Goal: Transaction & Acquisition: Purchase product/service

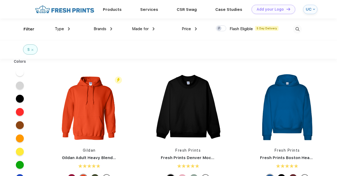
scroll to position [0, 0]
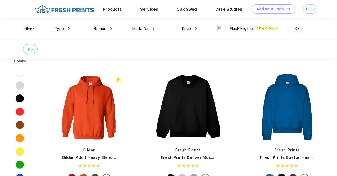
click at [297, 26] on img at bounding box center [297, 29] width 9 height 9
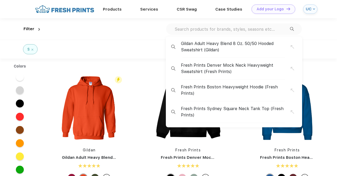
click at [250, 27] on input "text" at bounding box center [232, 29] width 116 height 6
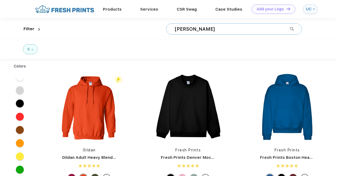
type input "[PERSON_NAME]"
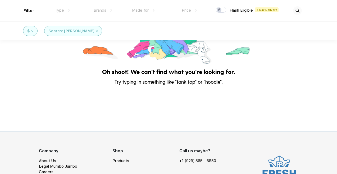
scroll to position [65, 0]
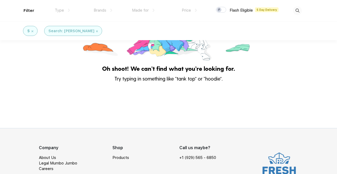
click at [33, 30] on div "$" at bounding box center [30, 31] width 15 height 10
click at [33, 31] on img at bounding box center [33, 31] width 2 height 2
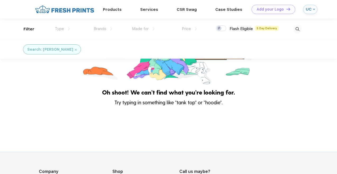
scroll to position [15, 0]
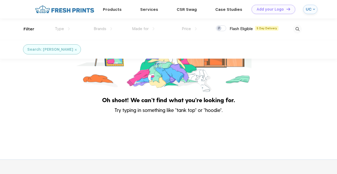
click at [75, 50] on img at bounding box center [76, 50] width 2 height 2
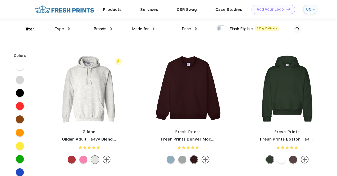
click at [299, 27] on img at bounding box center [297, 29] width 9 height 9
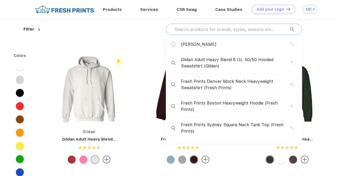
click at [271, 32] on input "text" at bounding box center [232, 29] width 116 height 6
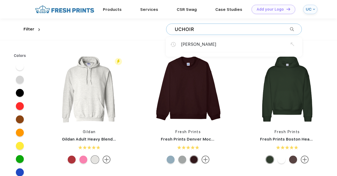
type input "UCHOIR"
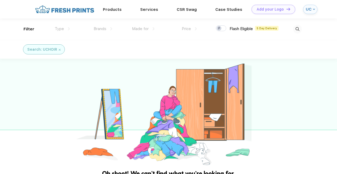
click at [59, 51] on div "Search: UCHOIR" at bounding box center [43, 50] width 33 height 6
click at [60, 50] on img at bounding box center [60, 50] width 2 height 2
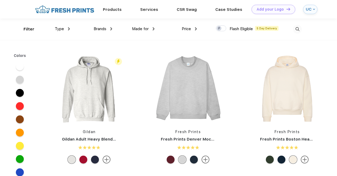
click at [100, 118] on img at bounding box center [89, 88] width 70 height 70
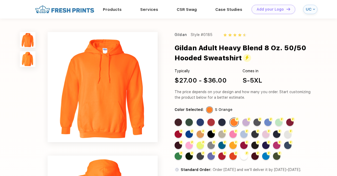
click at [289, 136] on div "Flash Color" at bounding box center [287, 134] width 7 height 7
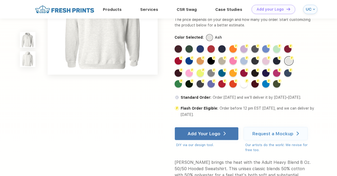
scroll to position [173, 0]
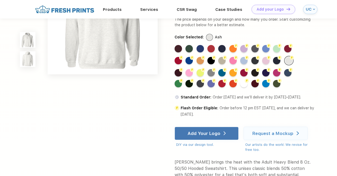
click at [222, 140] on div "Add Your Logo" at bounding box center [207, 133] width 38 height 13
